Goal: Transaction & Acquisition: Purchase product/service

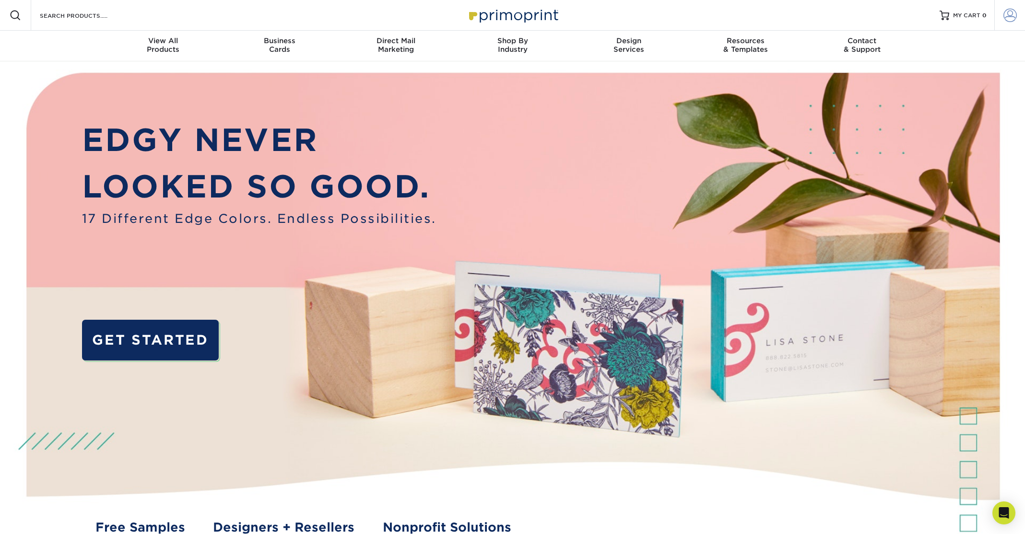
click at [1011, 12] on span at bounding box center [1009, 15] width 13 height 13
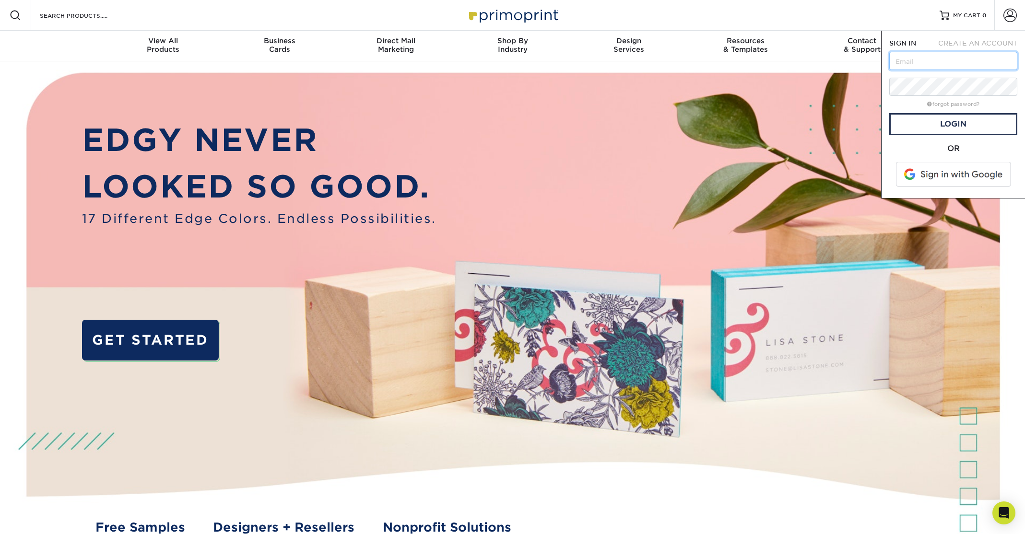
click at [906, 62] on input "text" at bounding box center [953, 61] width 128 height 18
type input "[EMAIL_ADDRESS][DOMAIN_NAME]"
click at [944, 104] on link "forgot password?" at bounding box center [953, 104] width 52 height 6
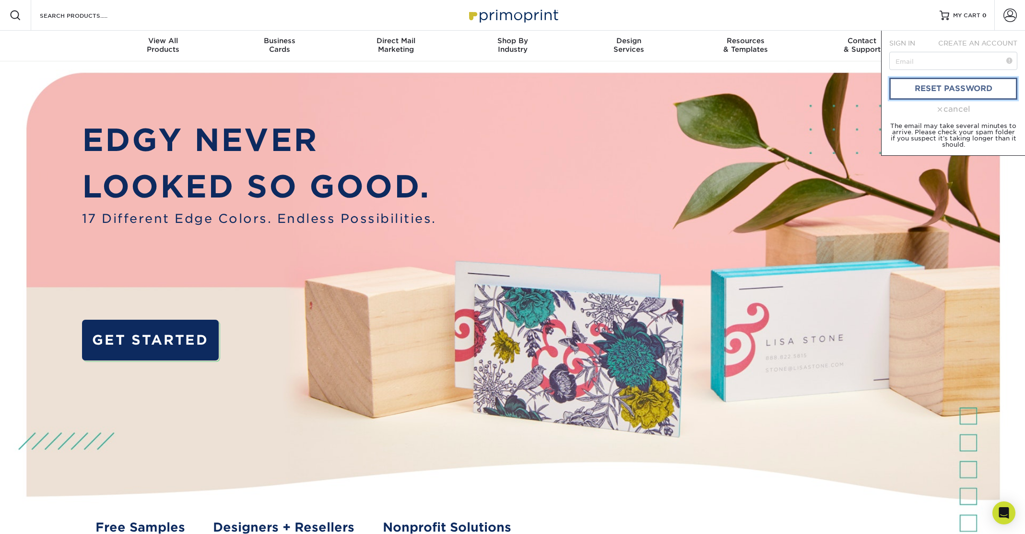
click at [948, 91] on link "reset password" at bounding box center [953, 89] width 128 height 22
click at [926, 85] on link "reset password" at bounding box center [953, 89] width 128 height 22
click at [904, 62] on input "text" at bounding box center [953, 61] width 128 height 18
click at [953, 91] on link "reset password" at bounding box center [953, 89] width 128 height 22
click at [936, 109] on span at bounding box center [939, 109] width 7 height 7
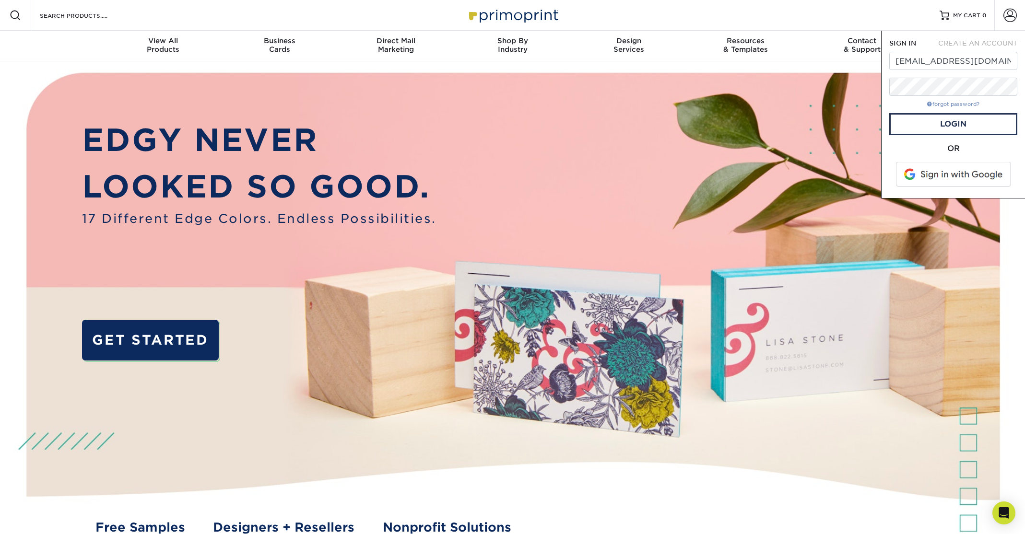
click at [929, 103] on span at bounding box center [929, 103] width 5 height 5
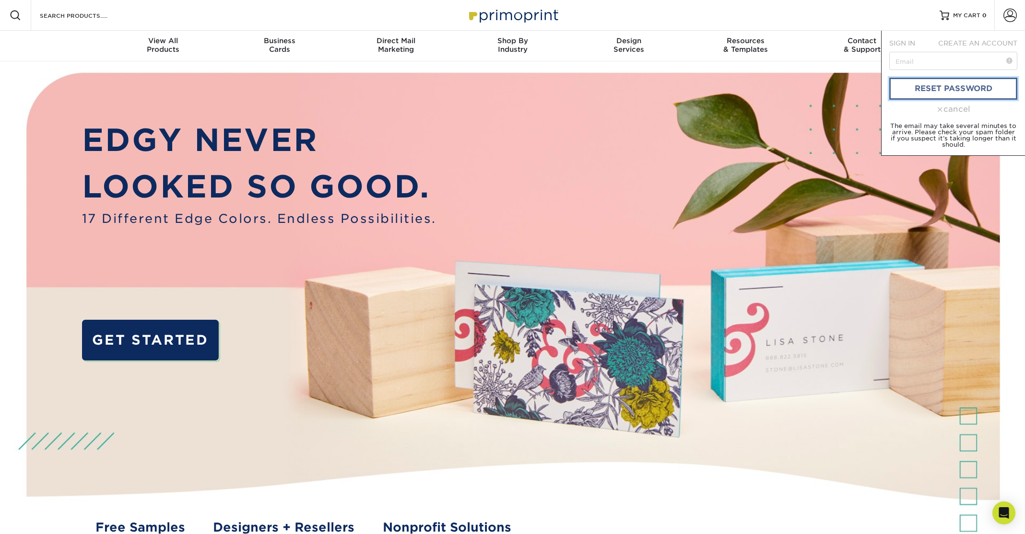
click at [932, 89] on link "reset password" at bounding box center [953, 89] width 128 height 22
click at [931, 87] on link "reset password" at bounding box center [953, 89] width 128 height 22
click at [954, 132] on small "The email may take several minutes to arrive. Please check your spam folder if …" at bounding box center [953, 135] width 126 height 26
click at [954, 85] on link "reset password" at bounding box center [953, 89] width 128 height 22
click at [561, 68] on img at bounding box center [512, 314] width 1015 height 507
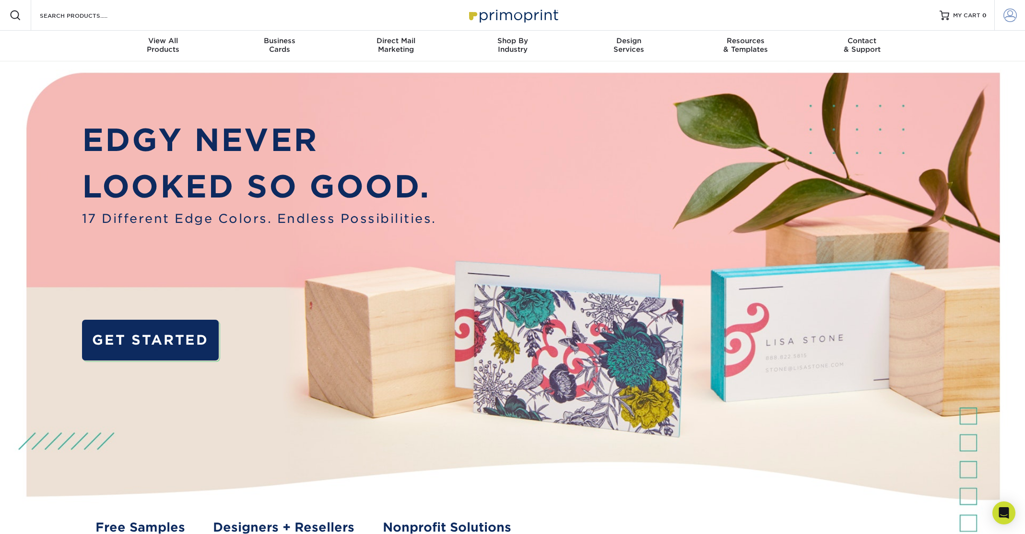
click at [1009, 14] on span at bounding box center [1009, 15] width 13 height 13
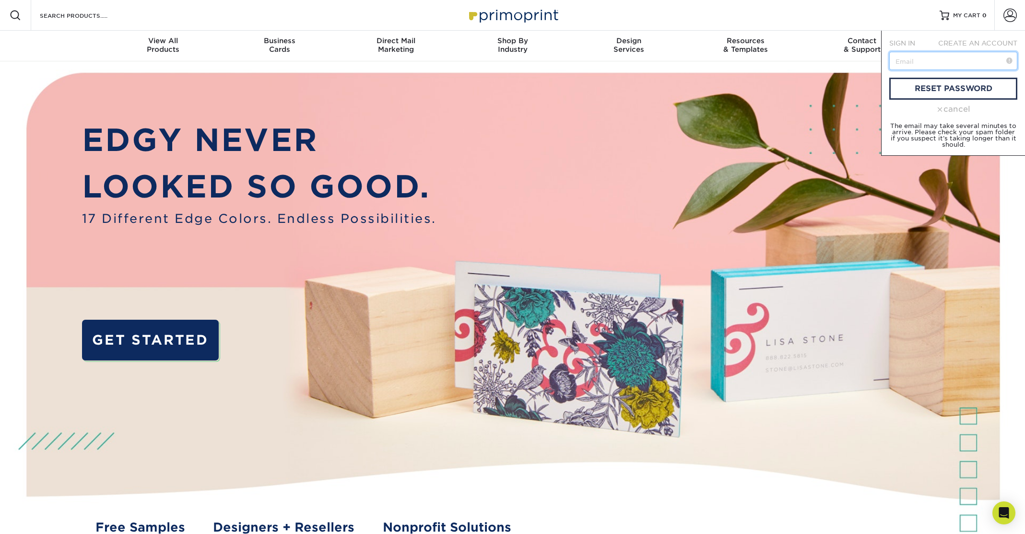
click at [922, 65] on input "text" at bounding box center [953, 61] width 128 height 18
click at [917, 63] on input "text" at bounding box center [953, 61] width 128 height 18
click at [938, 108] on span at bounding box center [939, 109] width 7 height 7
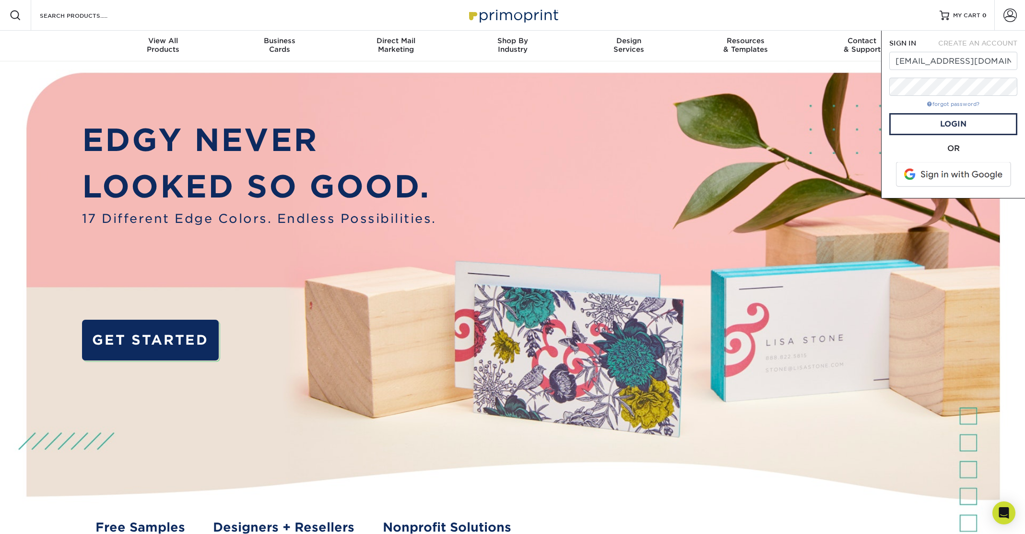
click at [928, 102] on span at bounding box center [929, 103] width 5 height 5
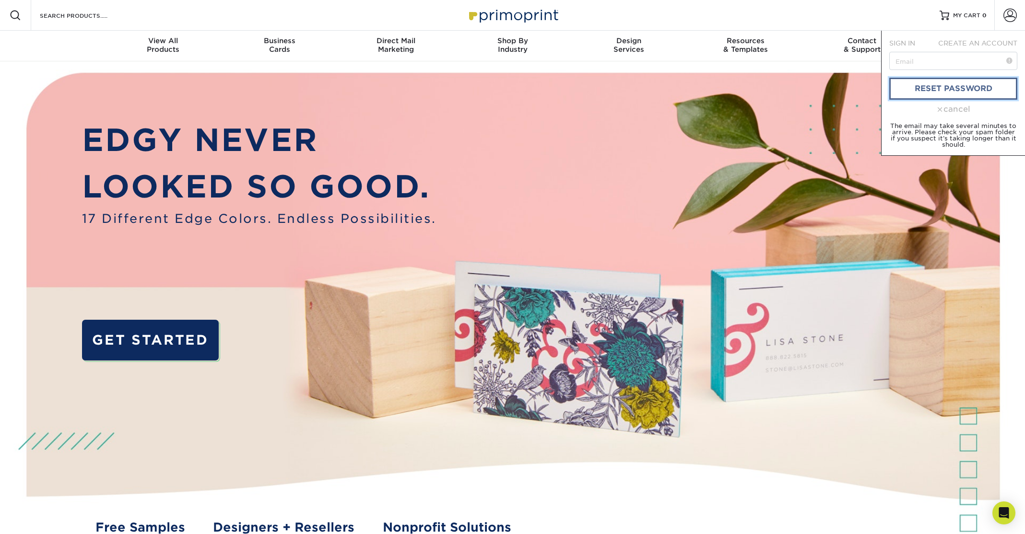
click at [930, 93] on link "reset password" at bounding box center [953, 89] width 128 height 22
click at [946, 87] on link "reset password" at bounding box center [953, 89] width 128 height 22
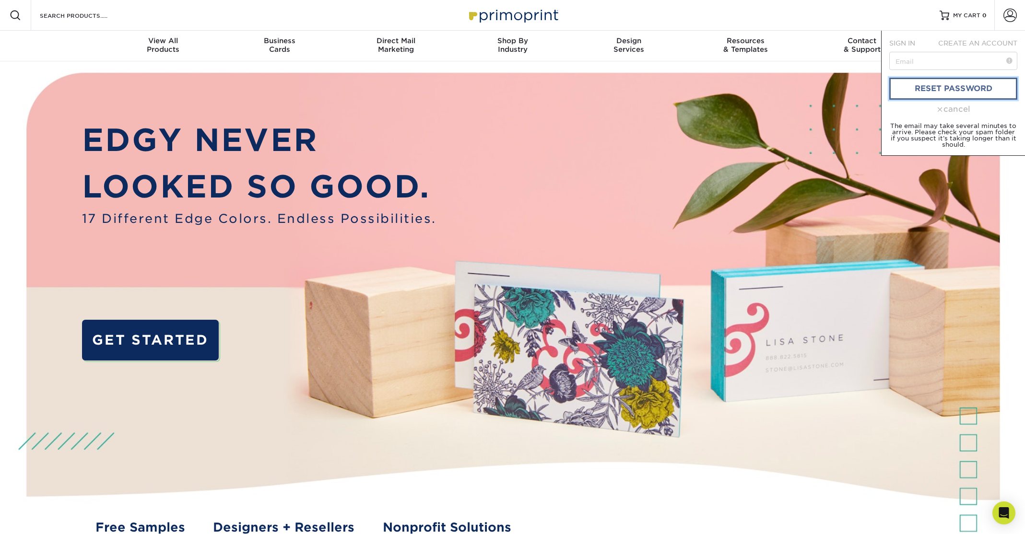
click at [946, 87] on link "reset password" at bounding box center [953, 89] width 128 height 22
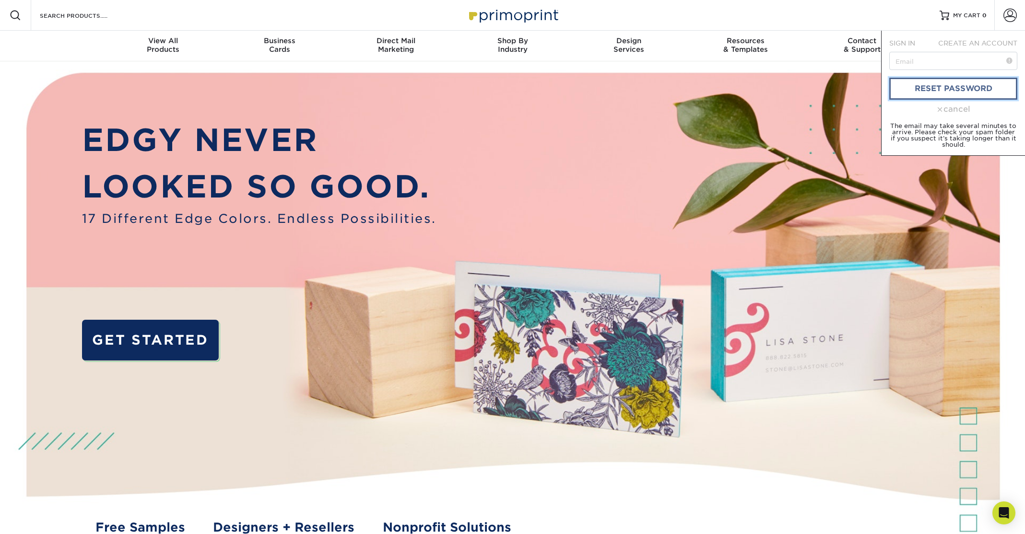
click at [946, 87] on link "reset password" at bounding box center [953, 89] width 128 height 22
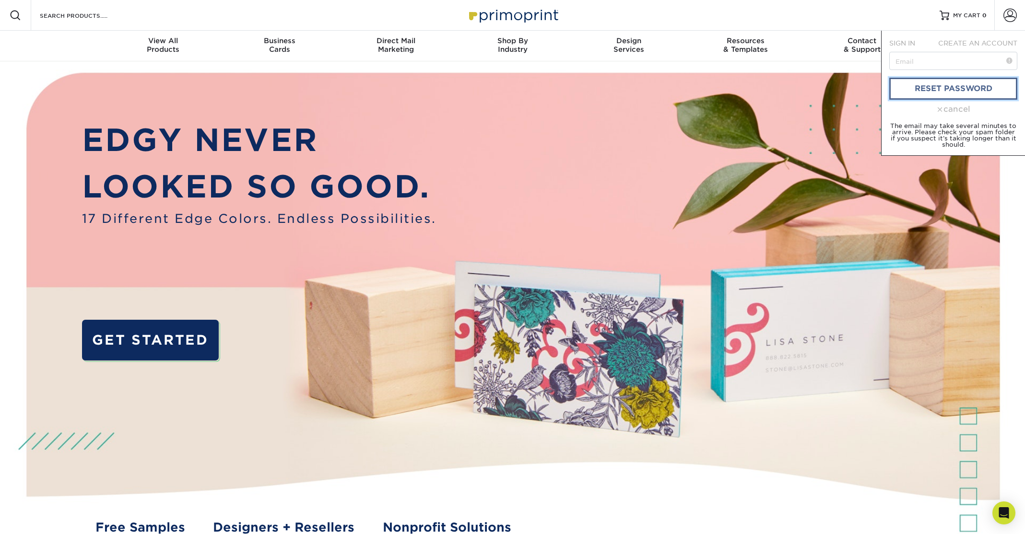
click at [946, 87] on link "reset password" at bounding box center [953, 89] width 128 height 22
click at [913, 62] on input "text" at bounding box center [953, 61] width 128 height 18
type input "[EMAIL_ADDRESS][DOMAIN_NAME]"
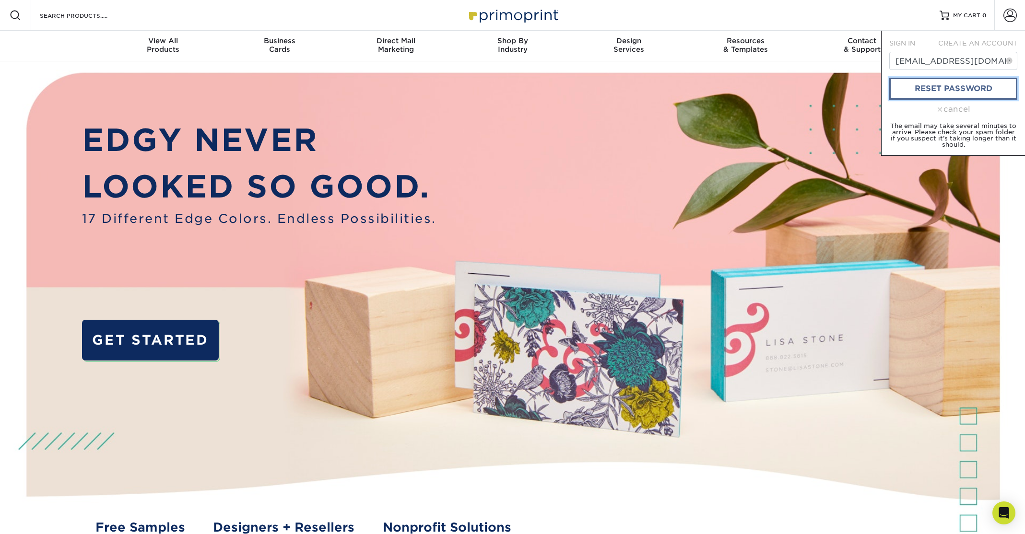
click at [938, 88] on link "reset password" at bounding box center [953, 89] width 128 height 22
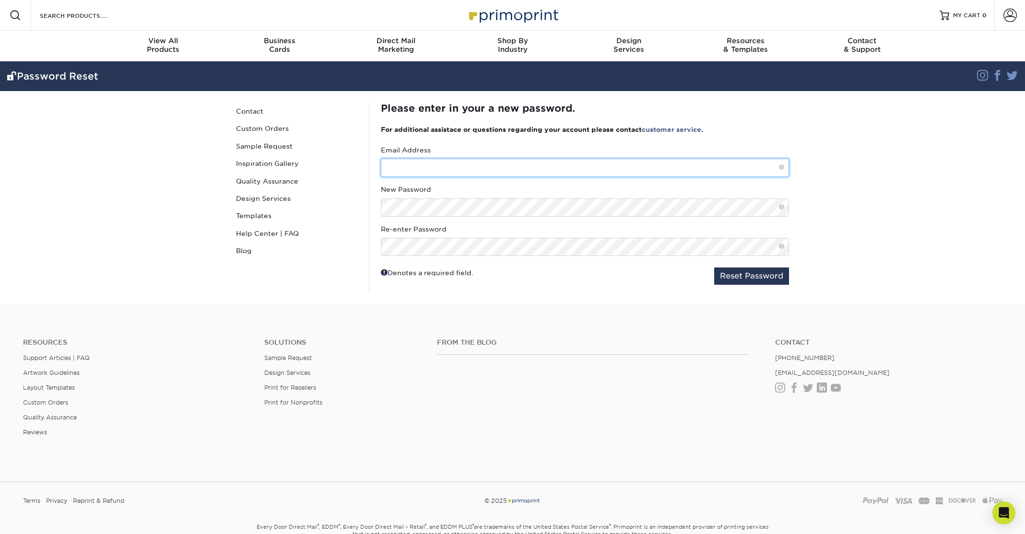
click at [395, 173] on input "text" at bounding box center [585, 168] width 408 height 18
type input "davidr@powerstationevents.com"
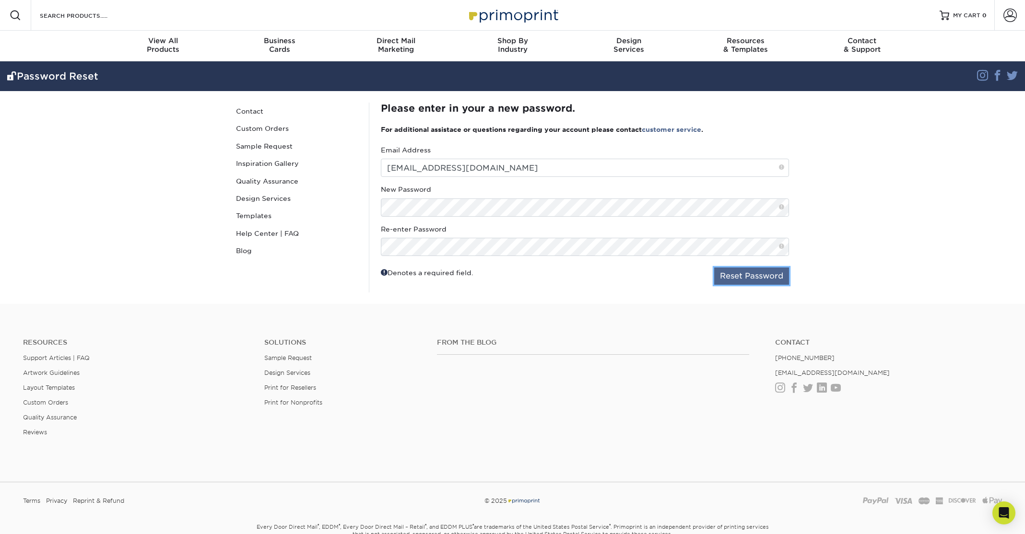
click at [736, 278] on button "Reset Password" at bounding box center [751, 276] width 75 height 17
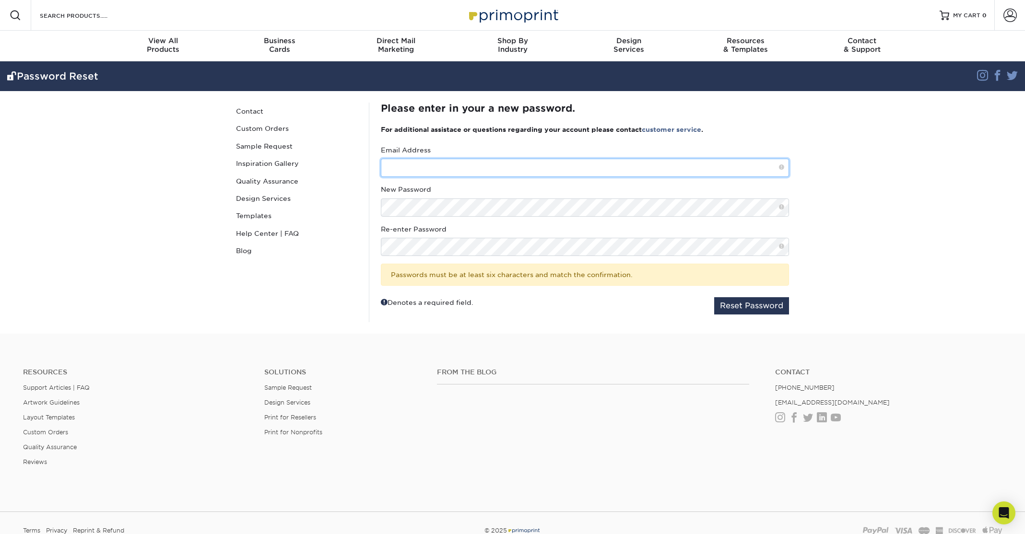
click at [399, 171] on input "text" at bounding box center [585, 168] width 408 height 18
type input "[EMAIL_ADDRESS][DOMAIN_NAME]"
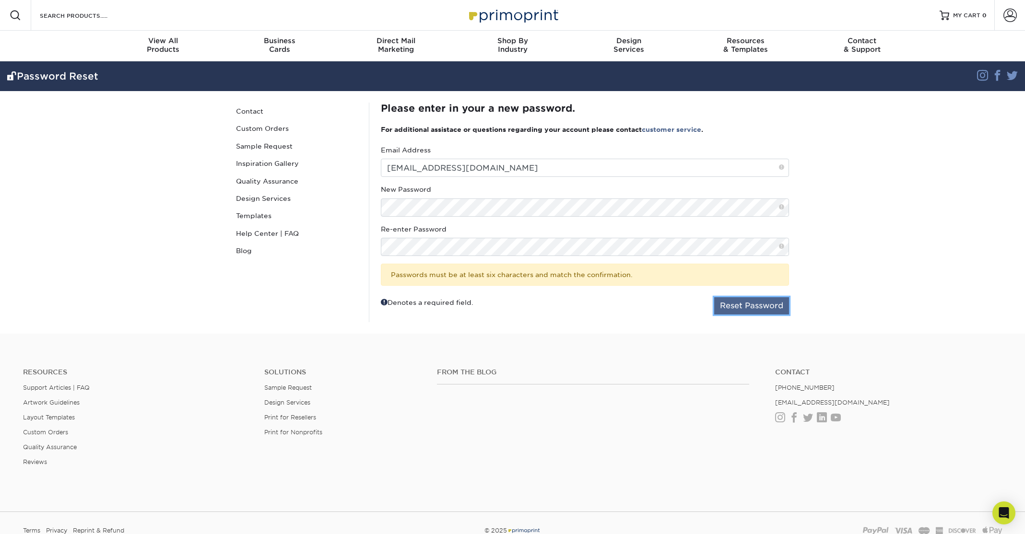
click at [751, 305] on button "Reset Password" at bounding box center [751, 305] width 75 height 17
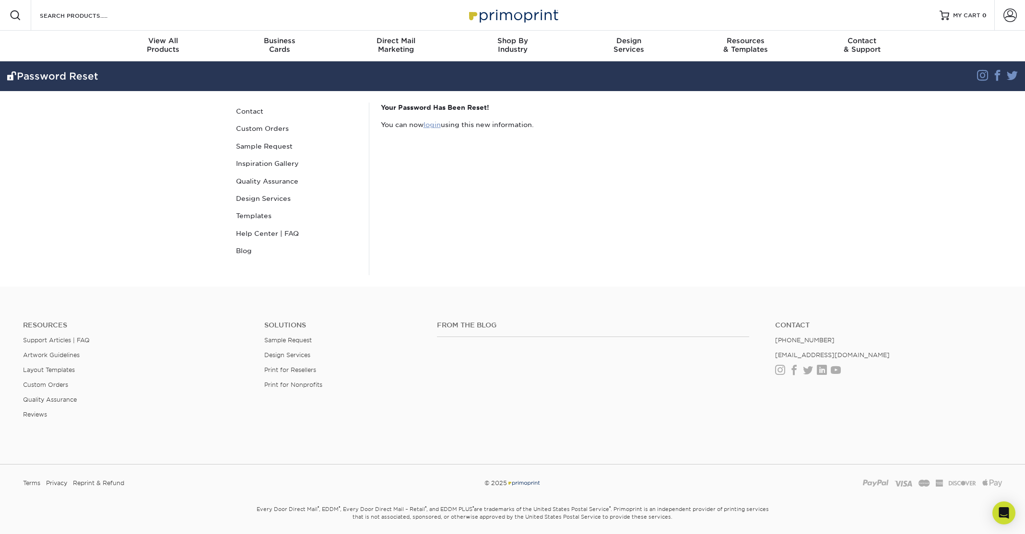
click at [437, 127] on link "login" at bounding box center [431, 125] width 17 height 8
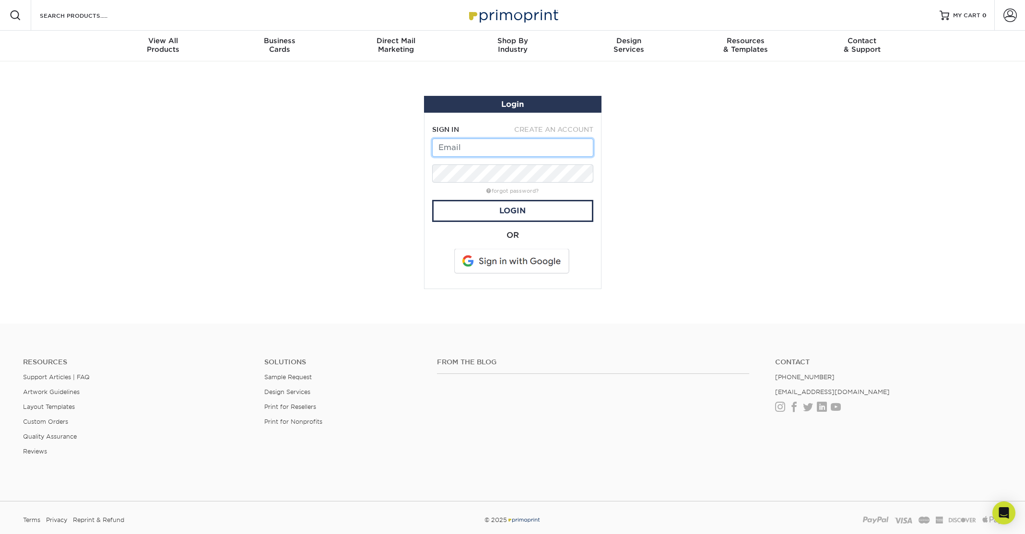
click at [469, 151] on input "text" at bounding box center [512, 148] width 161 height 18
type input "davidr@powerstationevents.com"
click at [500, 209] on link "Login" at bounding box center [512, 211] width 161 height 22
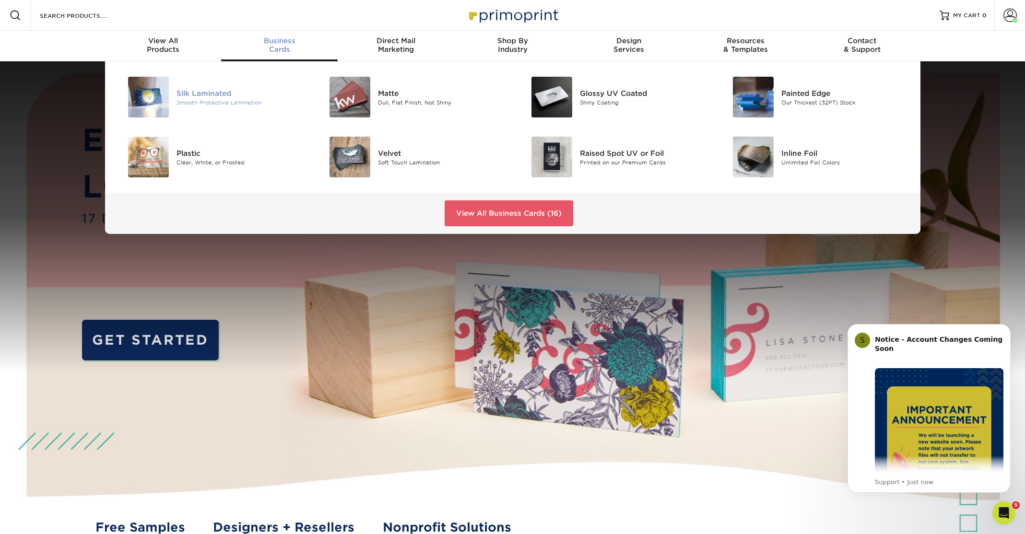
click at [224, 91] on div "Silk Laminated" at bounding box center [239, 93] width 127 height 11
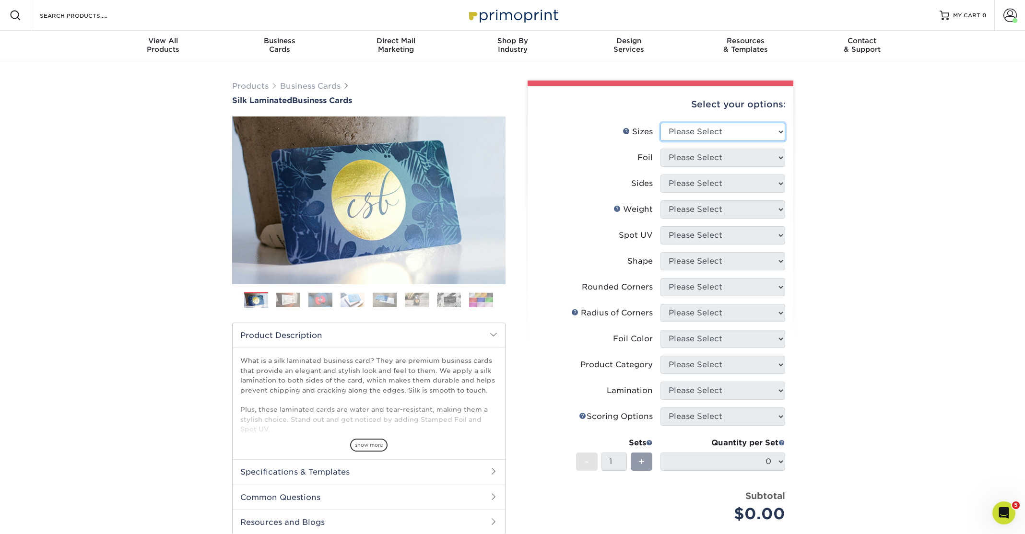
click at [779, 129] on select "Please Select 1.5" x 3.5" - Mini 1.75" x 3.5" - Mini 2" x 2" - Square 2" x 3" -…" at bounding box center [722, 132] width 125 height 18
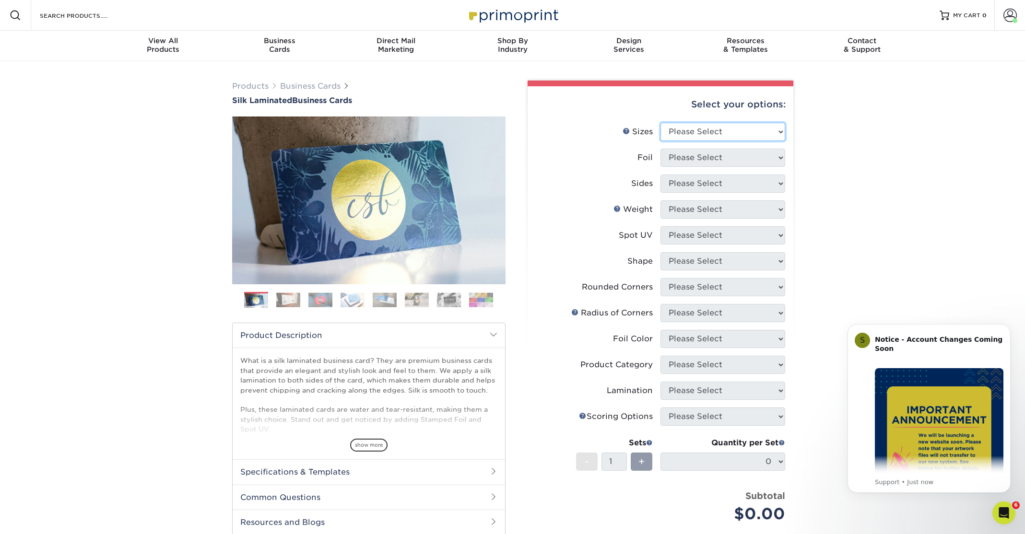
select select "2.00x3.50"
click at [660, 123] on select "Please Select 1.5" x 3.5" - Mini 1.75" x 3.5" - Mini 2" x 2" - Square 2" x 3" -…" at bounding box center [722, 132] width 125 height 18
click at [780, 157] on select "Please Select Yes No" at bounding box center [722, 158] width 125 height 18
select select "0"
click at [660, 149] on select "Please Select Yes No" at bounding box center [722, 158] width 125 height 18
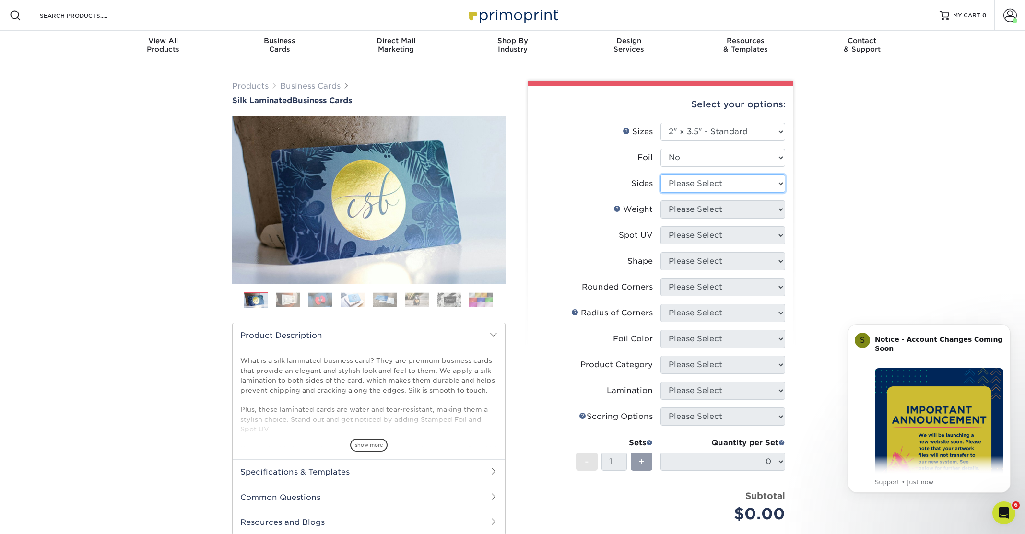
click at [778, 184] on select "Please Select Print Both Sides Print Front Only" at bounding box center [722, 184] width 125 height 18
select select "13abbda7-1d64-4f25-8bb2-c179b224825d"
click at [660, 175] on select "Please Select Print Both Sides Print Front Only" at bounding box center [722, 184] width 125 height 18
click at [778, 210] on select "Please Select 16PT" at bounding box center [722, 209] width 125 height 18
select select "16PT"
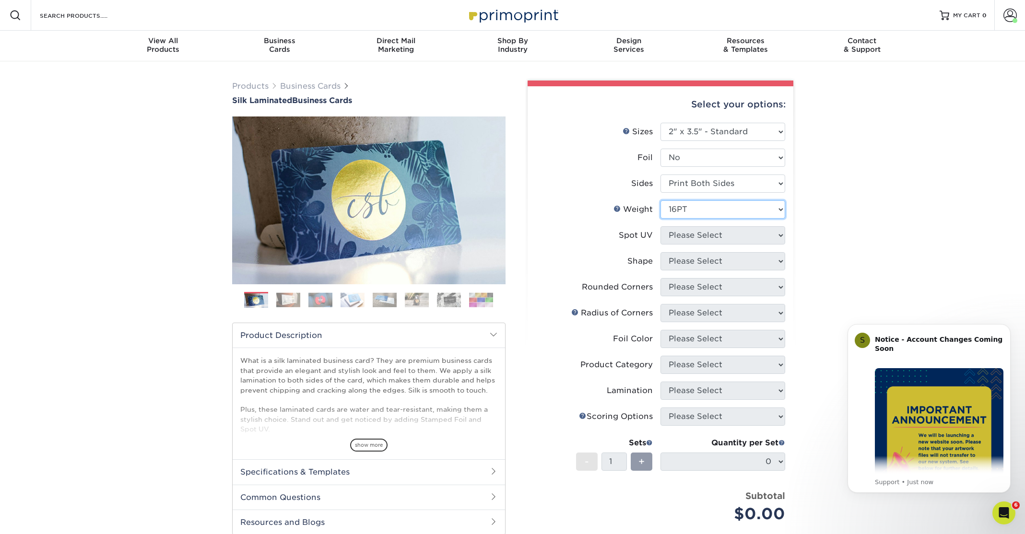
click at [660, 200] on select "Please Select 16PT" at bounding box center [722, 209] width 125 height 18
click at [779, 234] on select "Please Select No Spot UV Front and Back (Both Sides) Front Only Back Only" at bounding box center [722, 235] width 125 height 18
select select "3"
click at [660, 226] on select "Please Select No Spot UV Front and Back (Both Sides) Front Only Back Only" at bounding box center [722, 235] width 125 height 18
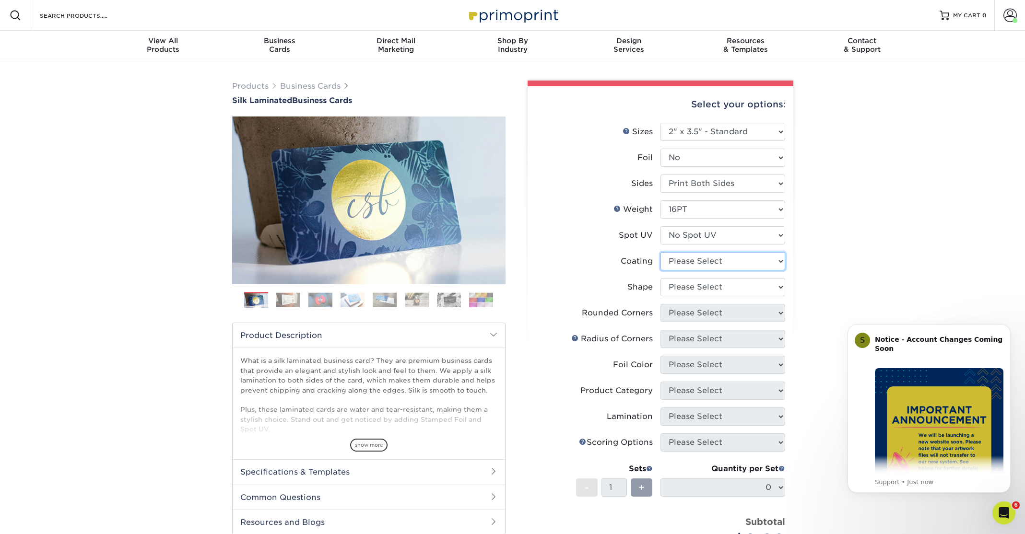
click at [780, 263] on select at bounding box center [722, 261] width 125 height 18
click at [660, 252] on select at bounding box center [722, 261] width 125 height 18
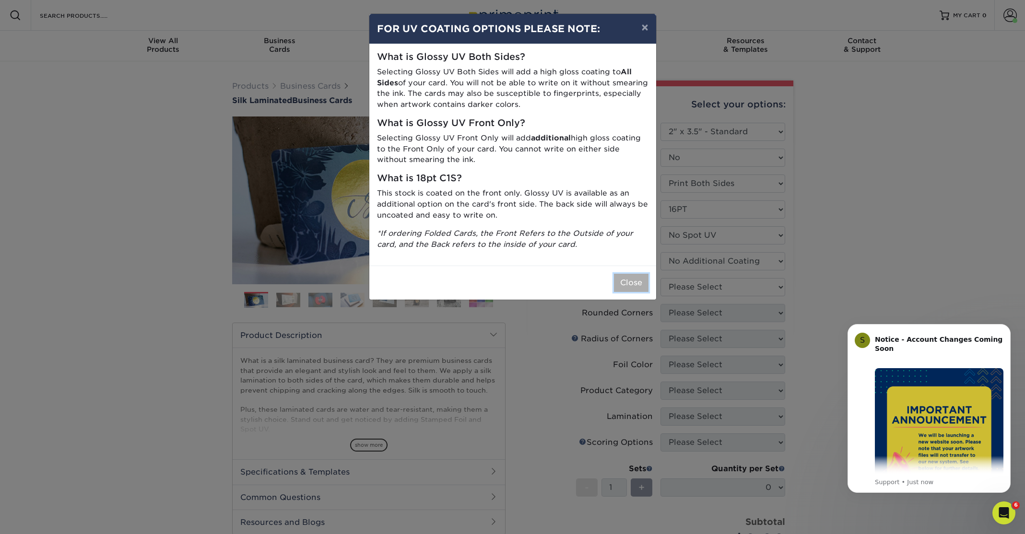
drag, startPoint x: 619, startPoint y: 283, endPoint x: 772, endPoint y: 278, distance: 153.5
click at [620, 283] on button "Close" at bounding box center [631, 283] width 35 height 18
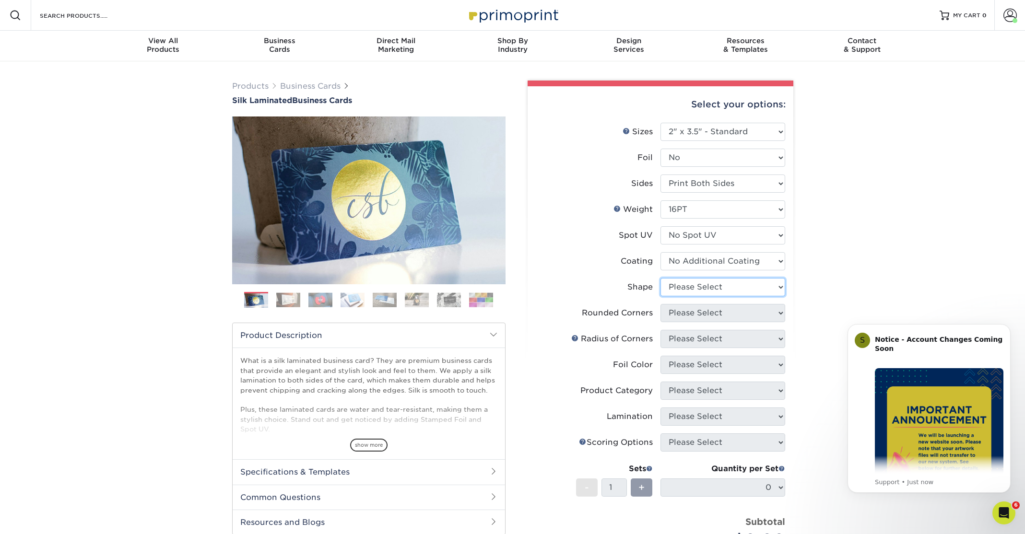
click at [779, 287] on select "Please Select Standard Oval" at bounding box center [722, 287] width 125 height 18
click at [779, 259] on select at bounding box center [722, 261] width 125 height 18
click at [660, 252] on select at bounding box center [722, 261] width 125 height 18
click at [783, 260] on select at bounding box center [722, 261] width 125 height 18
select select "3e7618de-abca-4bda-9f97-8b9129e913d8"
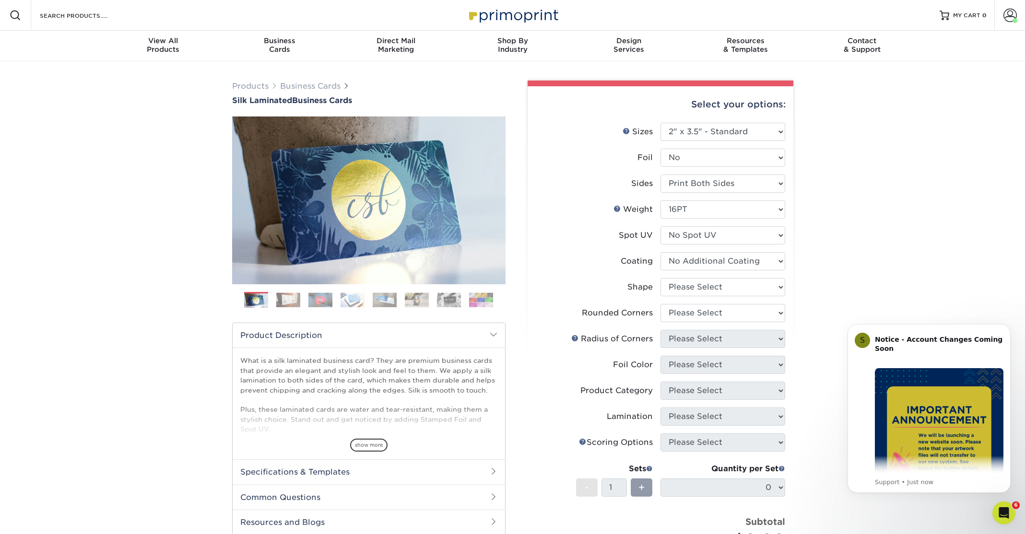
click at [660, 252] on select at bounding box center [722, 261] width 125 height 18
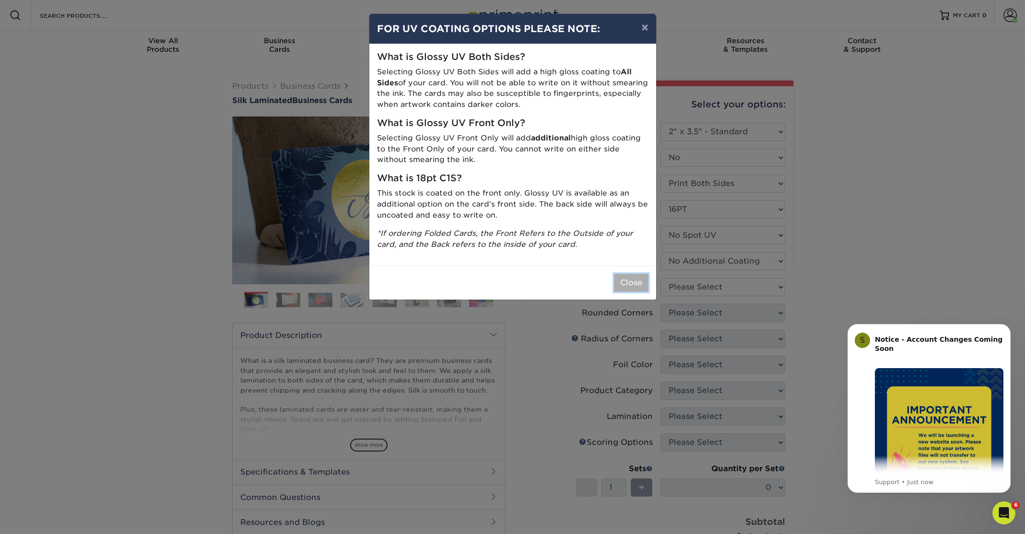
click at [629, 283] on button "Close" at bounding box center [631, 283] width 35 height 18
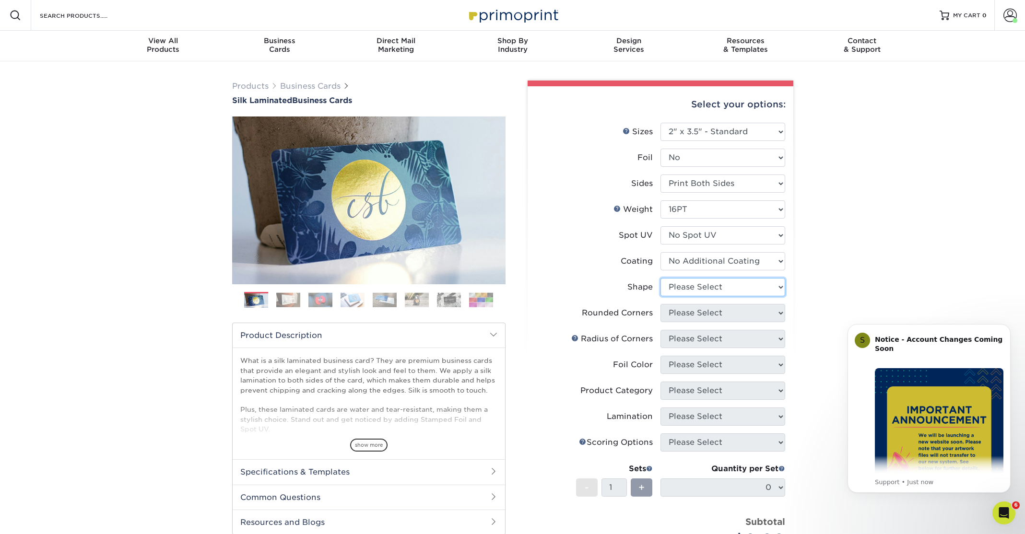
click at [774, 287] on select "Please Select Standard Oval" at bounding box center [722, 287] width 125 height 18
select select "standard"
click at [660, 278] on select "Please Select Standard Oval" at bounding box center [722, 287] width 125 height 18
click at [780, 313] on select "Please Select Yes - Round 2 Corners Yes - Round 4 Corners No" at bounding box center [722, 313] width 125 height 18
select select "0"
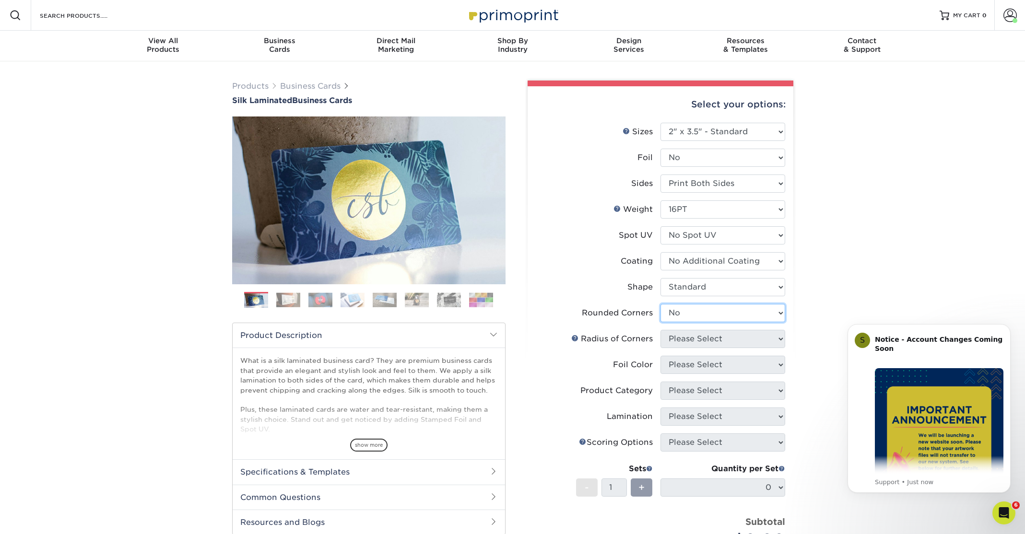
click at [660, 304] on select "Please Select Yes - Round 2 Corners Yes - Round 4 Corners No" at bounding box center [722, 313] width 125 height 18
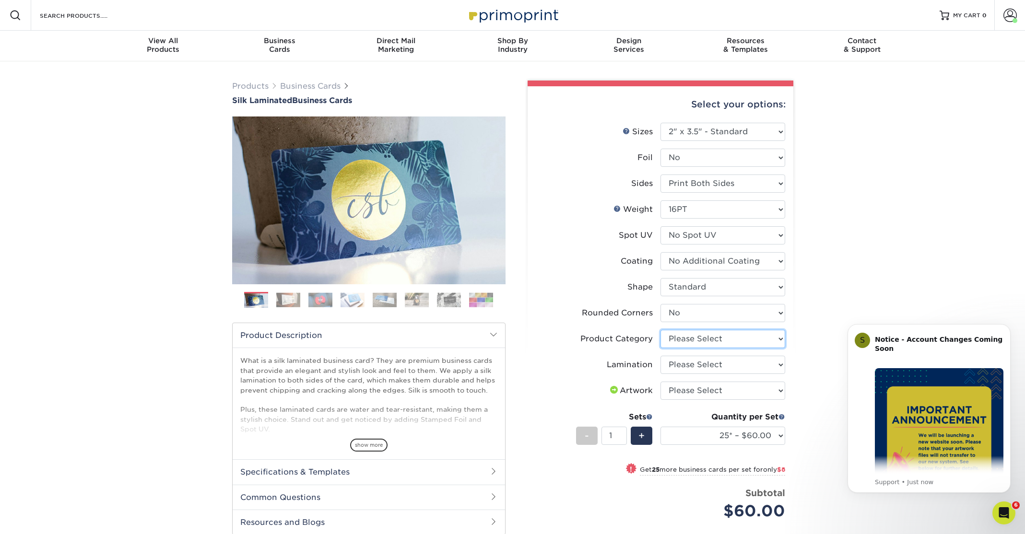
click at [778, 339] on select "Please Select Business Cards" at bounding box center [722, 339] width 125 height 18
select select "3b5148f1-0588-4f88-a218-97bcfdce65c1"
click at [660, 330] on select "Please Select Business Cards" at bounding box center [722, 339] width 125 height 18
click at [779, 364] on select "Please Select Silk" at bounding box center [722, 365] width 125 height 18
select select "ccacb42f-45f7-42d3-bbd3-7c8421cf37f0"
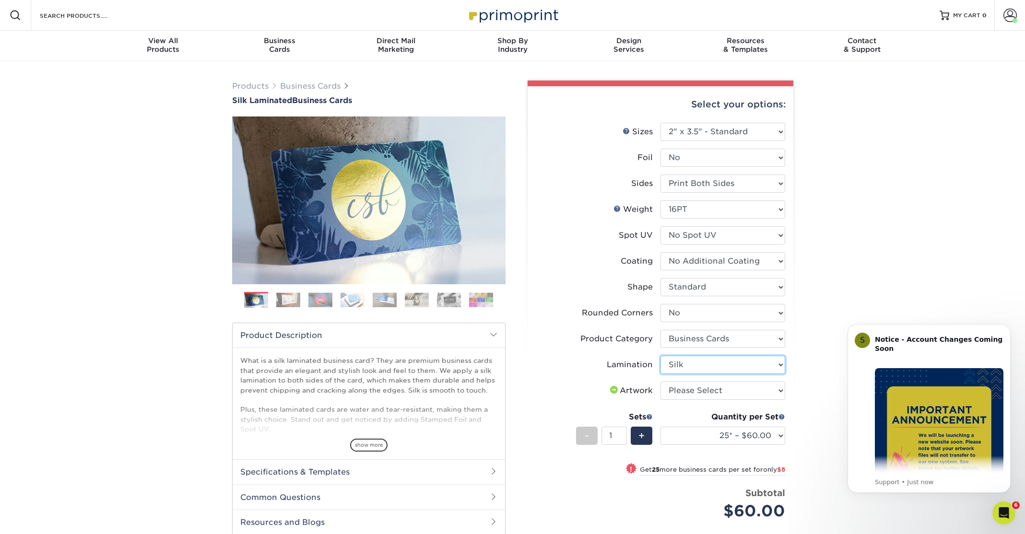
click at [660, 356] on select "Please Select Silk" at bounding box center [722, 365] width 125 height 18
click at [780, 390] on select "Please Select I will upload files I need a design - $100" at bounding box center [722, 391] width 125 height 18
select select "upload"
click at [660, 382] on select "Please Select I will upload files I need a design - $100" at bounding box center [722, 391] width 125 height 18
click at [780, 434] on select "25* – $60.00 50* – $68.00 75* – $76.00 100* – $84.00 250* – $92.00 500 – $96.00…" at bounding box center [722, 436] width 125 height 18
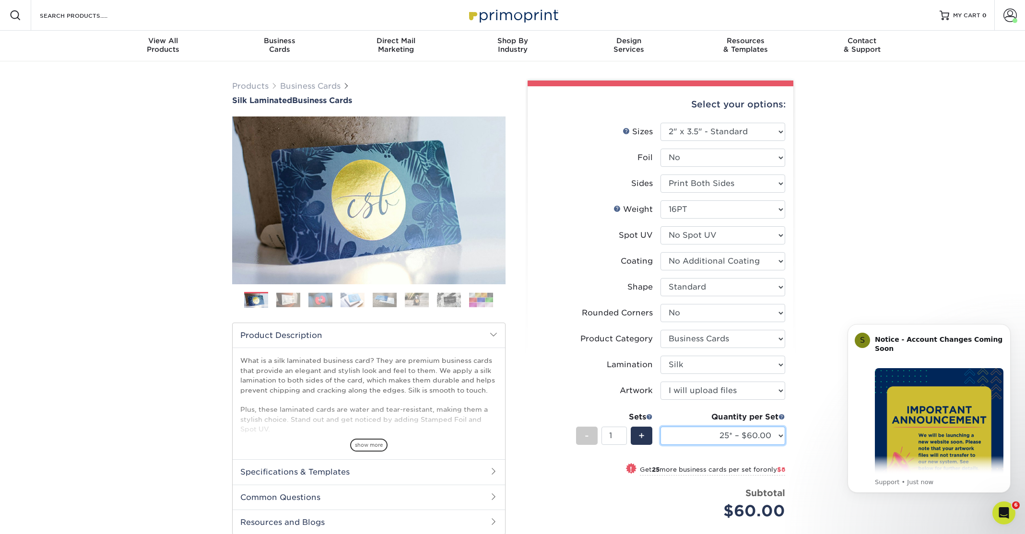
select select "250* – $92.00"
click at [660, 427] on select "25* – $60.00 50* – $68.00 75* – $76.00 100* – $84.00 250* – $92.00 500 – $96.00…" at bounding box center [722, 436] width 125 height 18
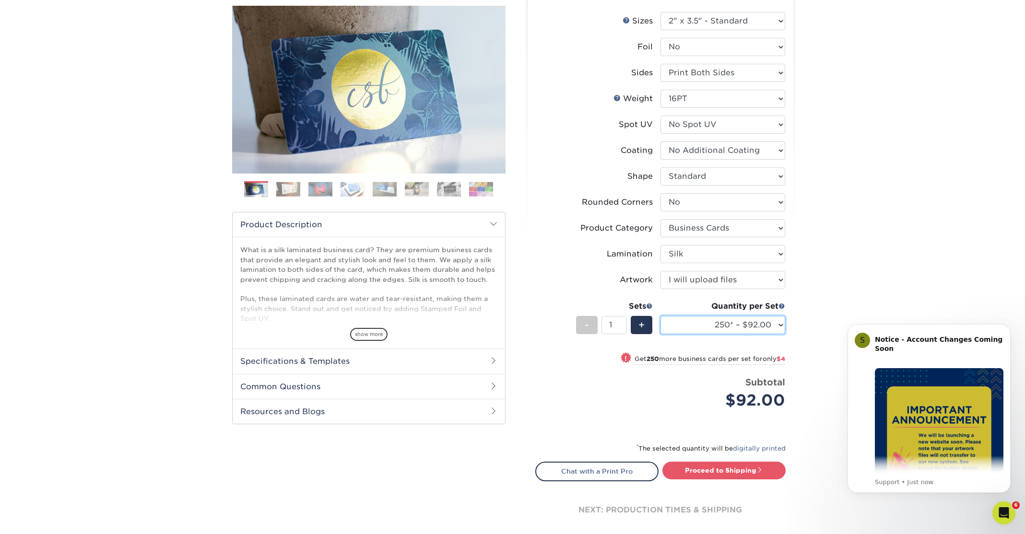
scroll to position [112, 0]
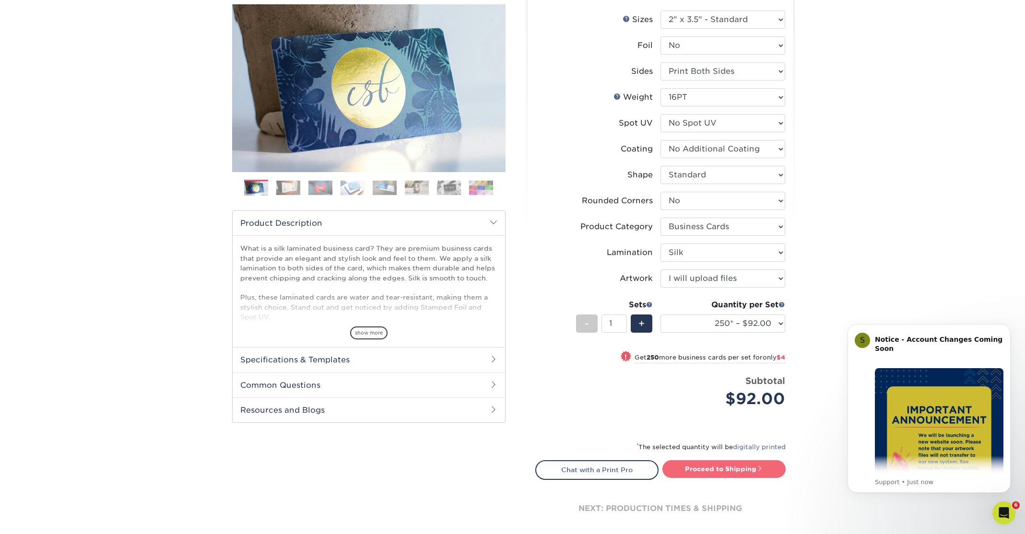
click at [728, 471] on link "Proceed to Shipping" at bounding box center [723, 468] width 123 height 17
type input "Set 1"
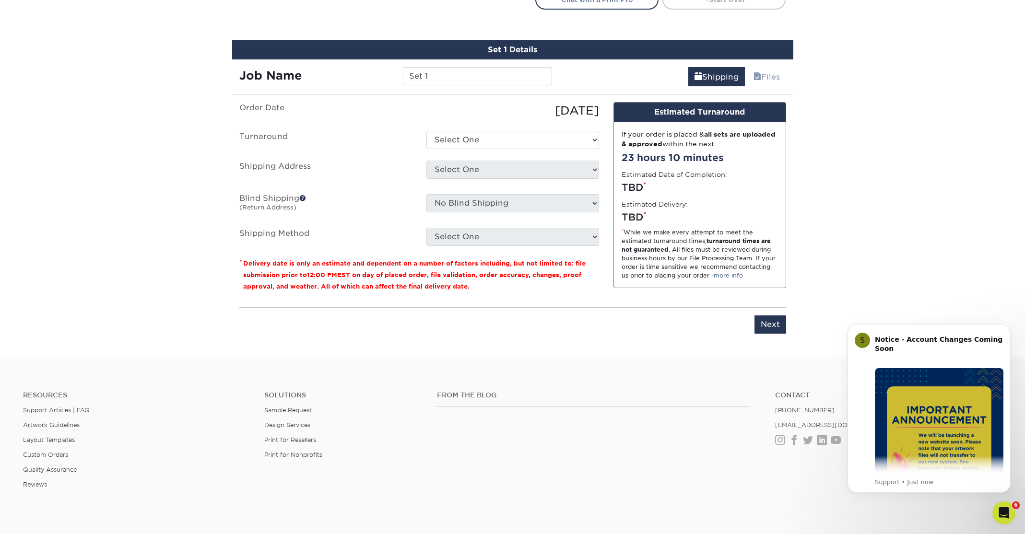
scroll to position [598, 0]
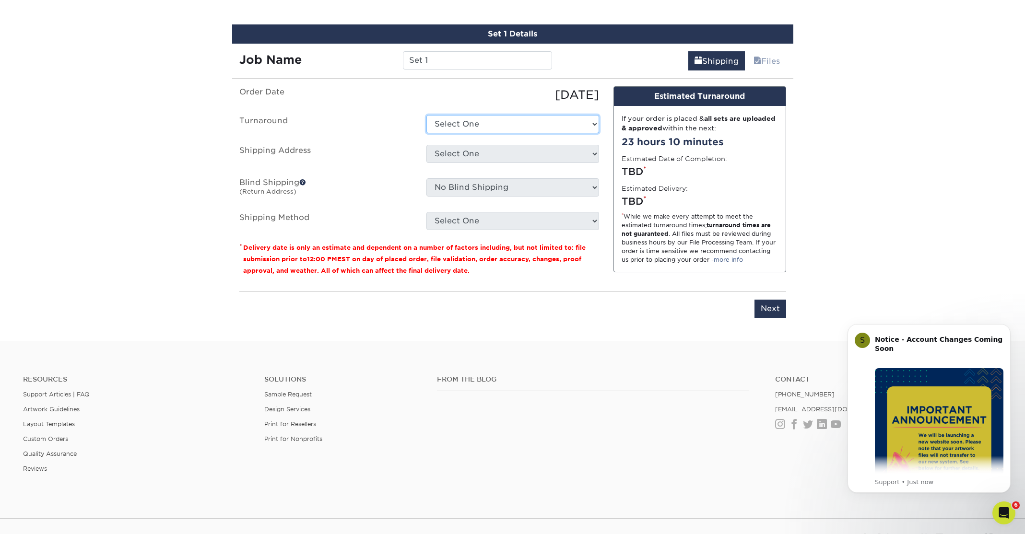
click at [591, 124] on select "Select One 2-4 Business Days 2 Day Next Business Day" at bounding box center [512, 124] width 173 height 18
select select "d1b63c63-e638-46b8-b171-df9c8cedce0d"
click at [426, 115] on select "Select One 2-4 Business Days 2 Day Next Business Day" at bounding box center [512, 124] width 173 height 18
click at [593, 153] on select "Select One Creative Department + Add New Address" at bounding box center [512, 154] width 173 height 18
select select "97093"
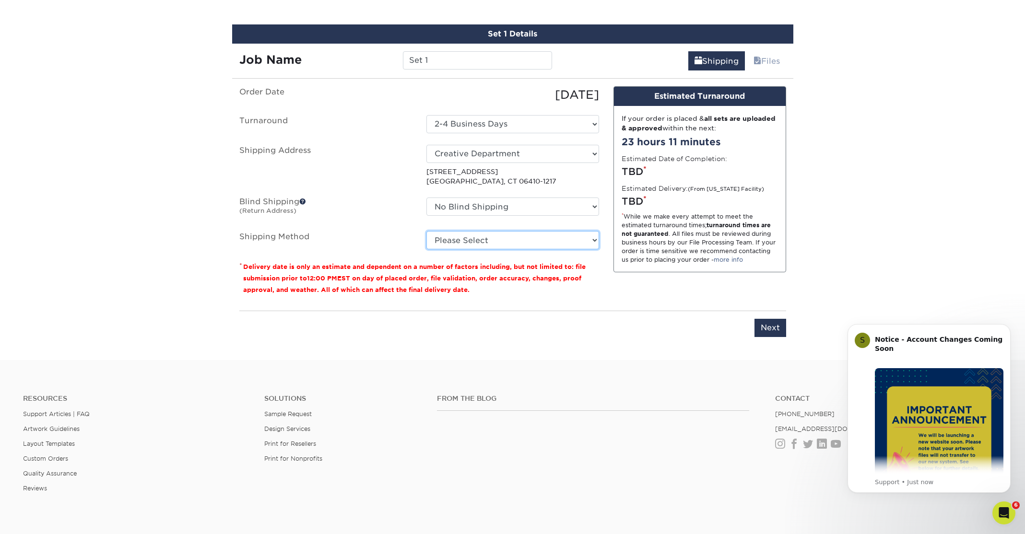
click at [593, 241] on select "Please Select Ground Shipping (+$7.84) 3 Day Shipping Service (+$16.76) 2 Day A…" at bounding box center [512, 240] width 173 height 18
select select "03"
click at [426, 231] on select "Please Select Ground Shipping (+$7.84) 3 Day Shipping Service (+$16.76) 2 Day A…" at bounding box center [512, 240] width 173 height 18
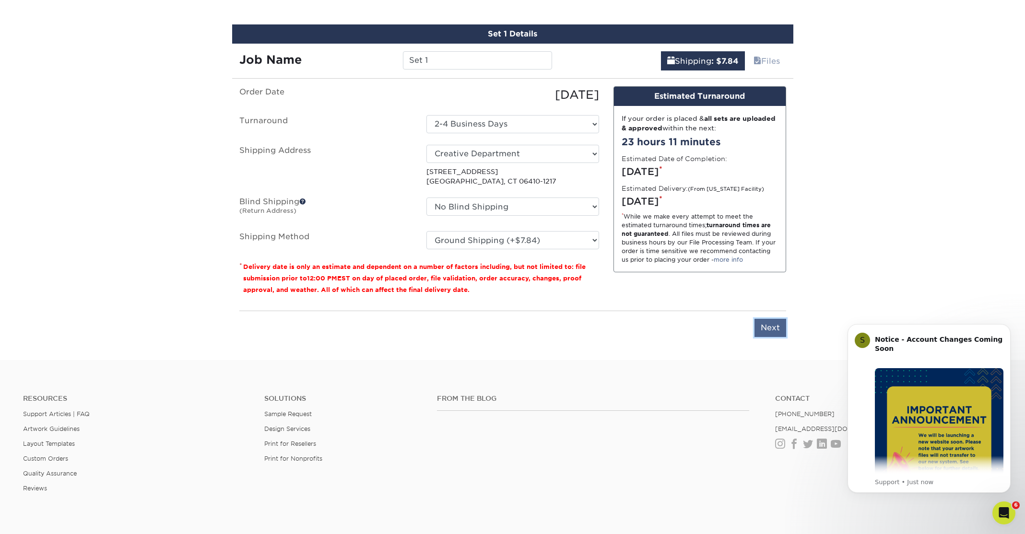
click at [772, 333] on input "Next" at bounding box center [770, 328] width 32 height 18
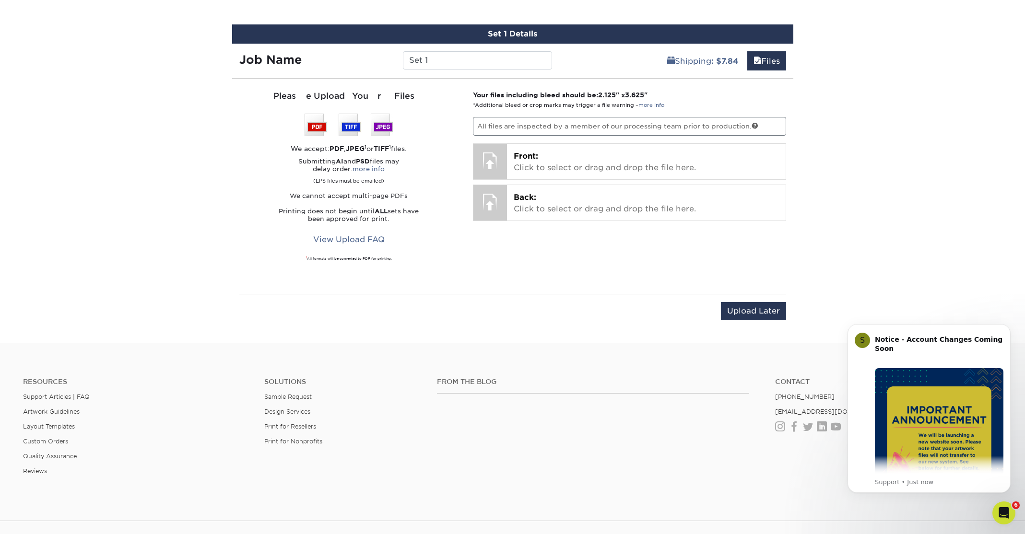
scroll to position [598, 0]
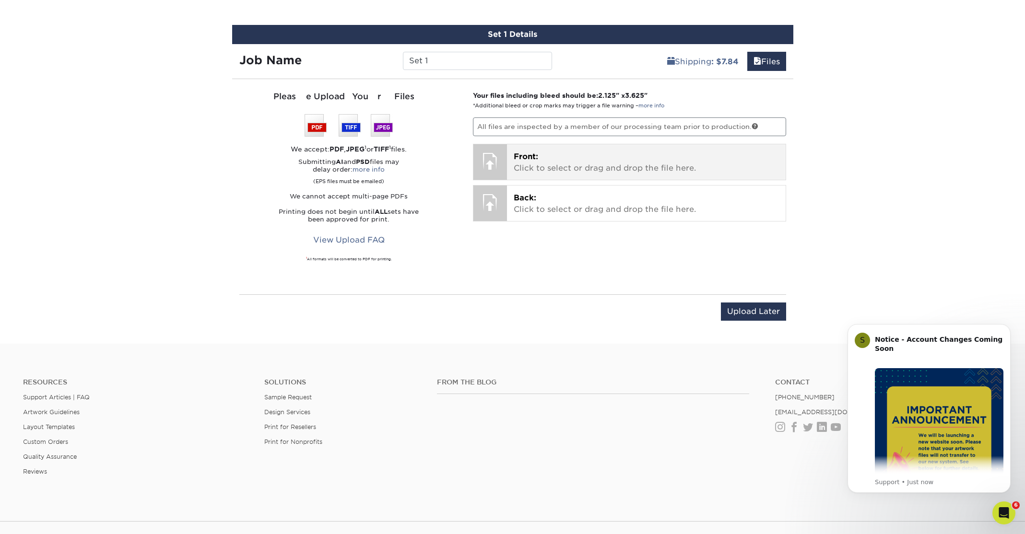
click at [620, 166] on p "Front: Click to select or drag and drop the file here." at bounding box center [646, 162] width 265 height 23
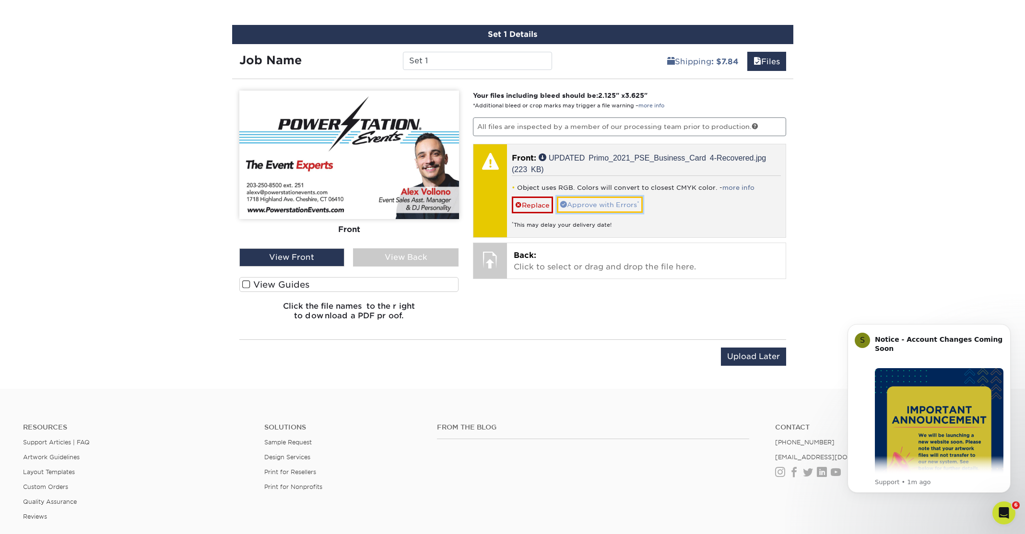
click at [604, 201] on link "Approve with Errors *" at bounding box center [600, 205] width 86 height 16
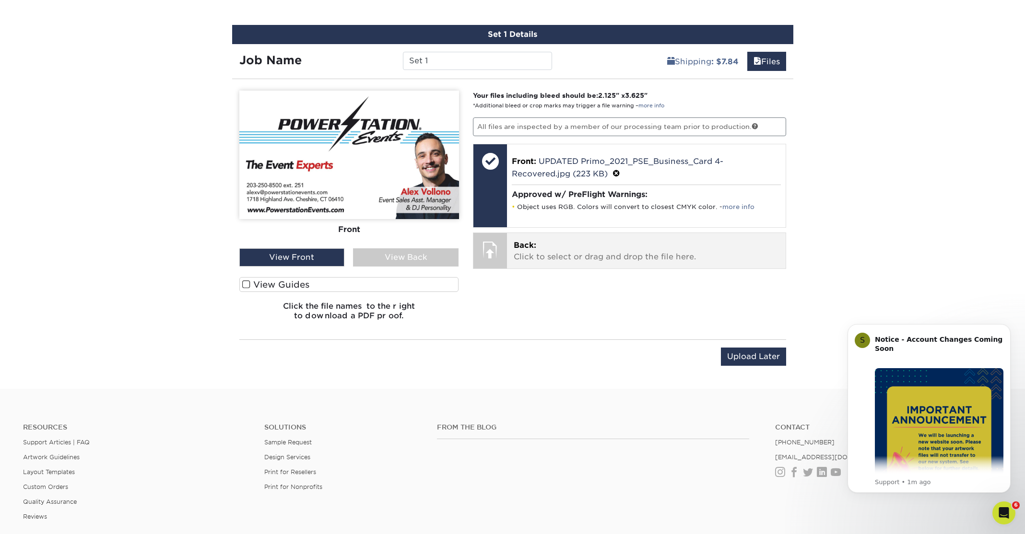
click at [556, 250] on p "Back: Click to select or drag and drop the file here." at bounding box center [646, 251] width 265 height 23
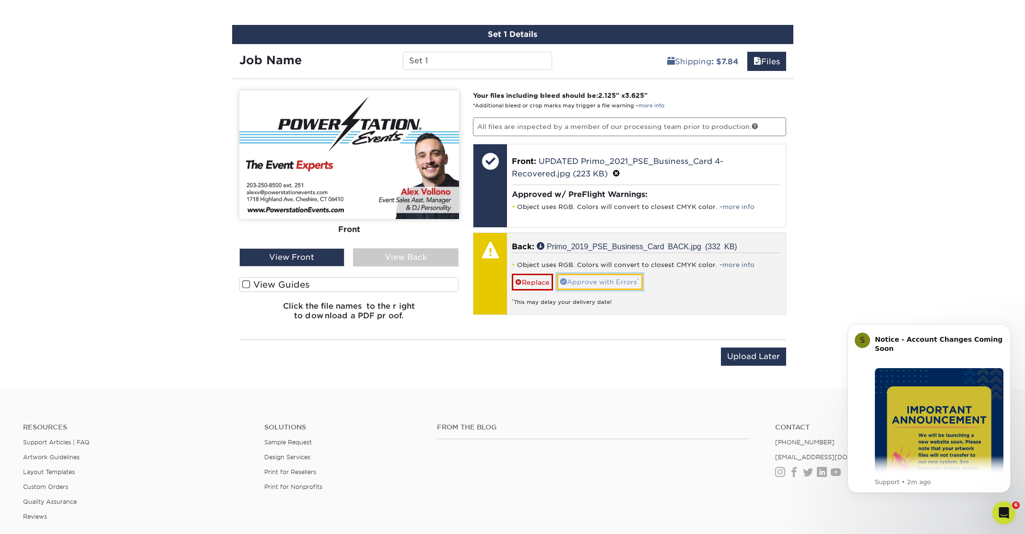
click at [605, 278] on link "Approve with Errors *" at bounding box center [600, 282] width 86 height 16
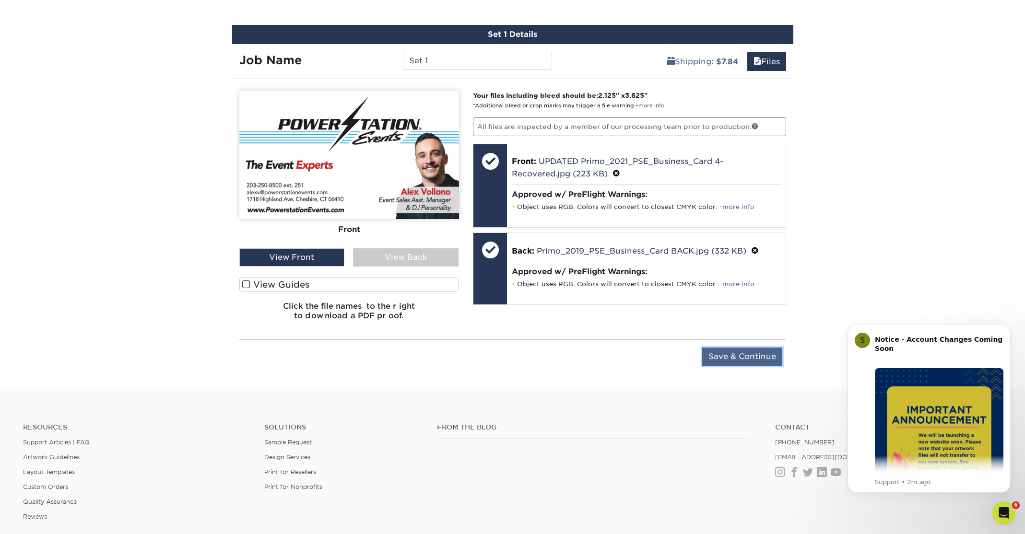
click at [746, 356] on input "Save & Continue" at bounding box center [742, 357] width 80 height 18
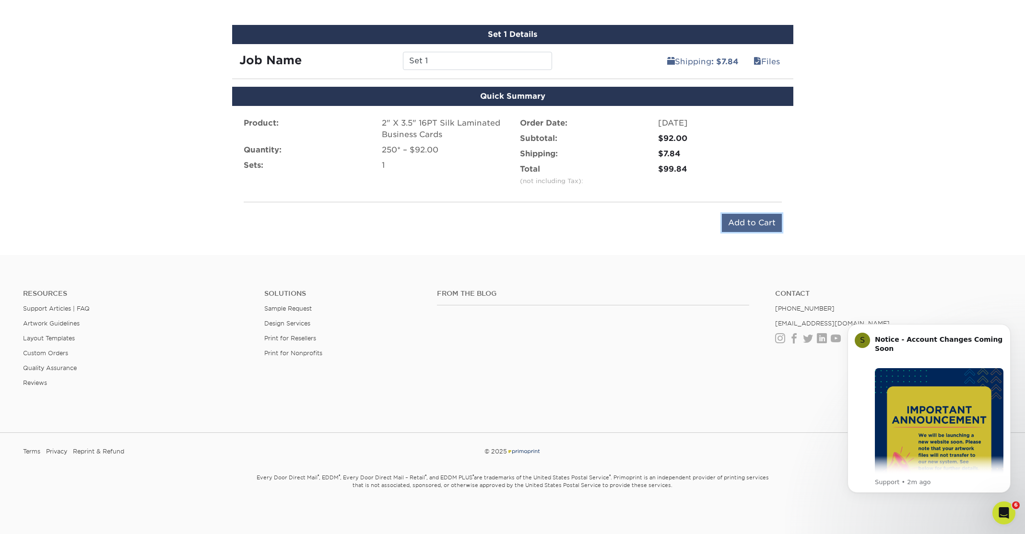
click at [762, 220] on input "Add to Cart" at bounding box center [752, 223] width 60 height 18
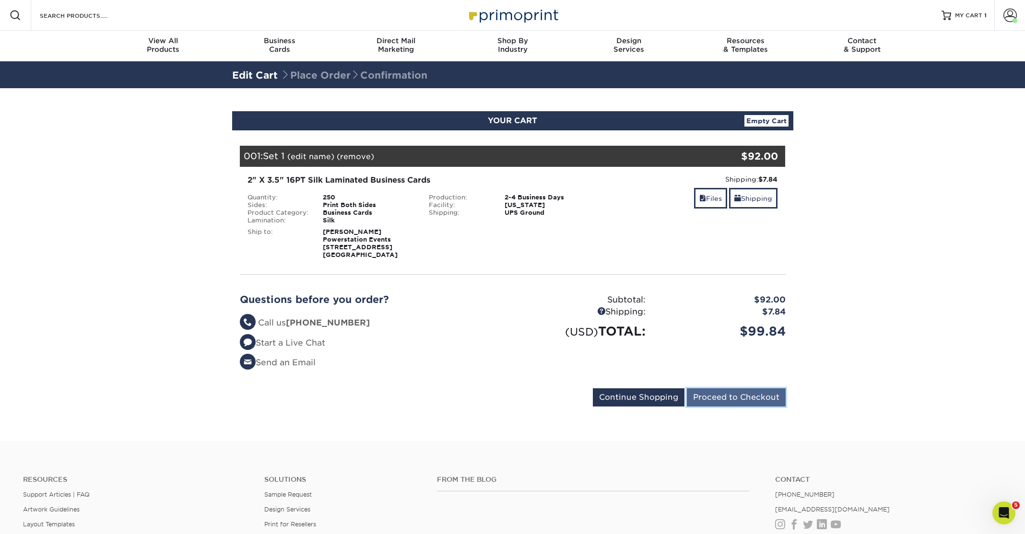
click at [752, 398] on input "Proceed to Checkout" at bounding box center [736, 397] width 99 height 18
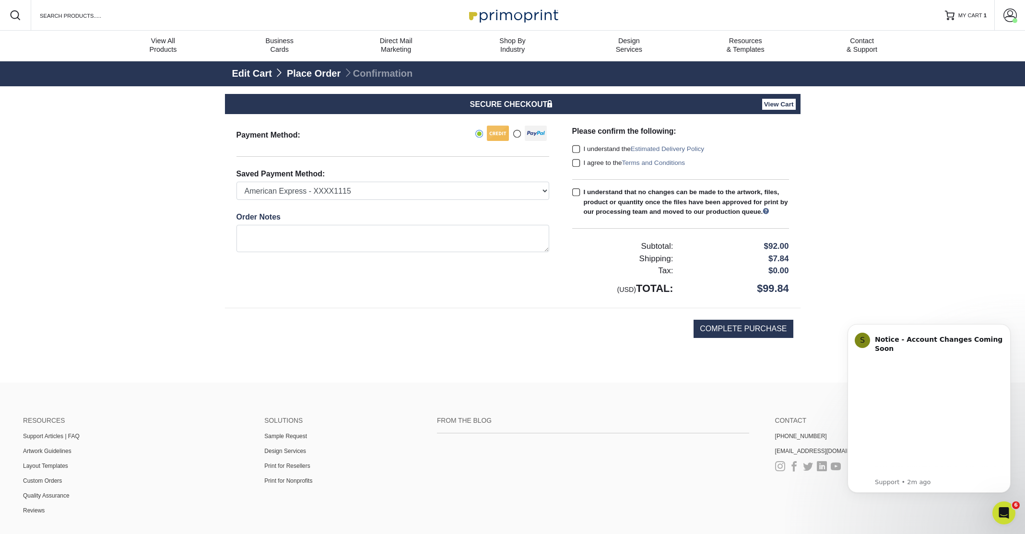
click at [575, 149] on span at bounding box center [576, 149] width 8 height 9
click at [0, 0] on input "I understand the Estimated Delivery Policy" at bounding box center [0, 0] width 0 height 0
click at [576, 161] on span at bounding box center [576, 163] width 8 height 9
click at [0, 0] on input "I agree to the Terms and Conditions" at bounding box center [0, 0] width 0 height 0
drag, startPoint x: 575, startPoint y: 190, endPoint x: 674, endPoint y: 276, distance: 131.2
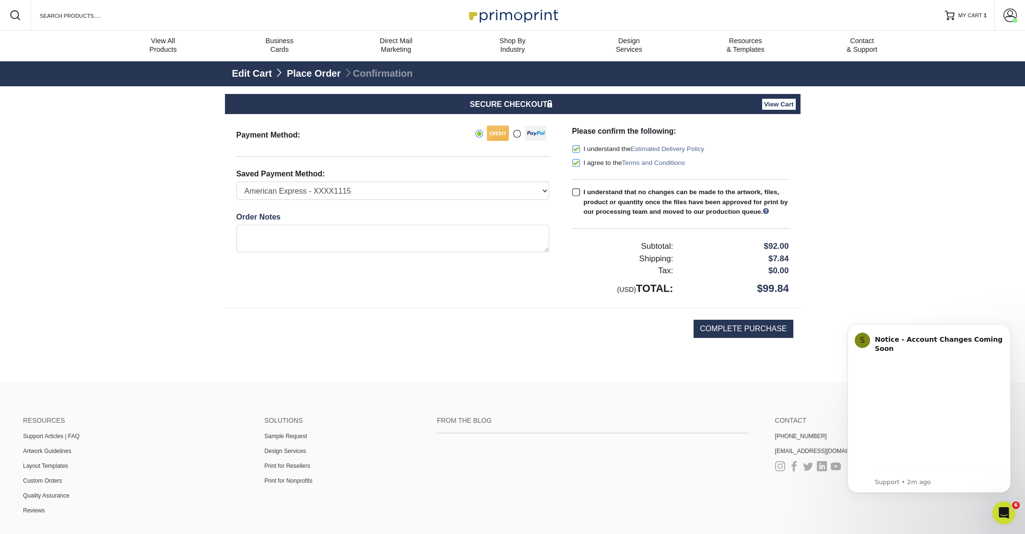
click at [575, 190] on span at bounding box center [576, 192] width 8 height 9
click at [0, 0] on input "I understand that no changes can be made to the artwork, files, product or quan…" at bounding box center [0, 0] width 0 height 0
click at [743, 336] on input "COMPLETE PURCHASE" at bounding box center [742, 329] width 99 height 18
type input "PROCESSING, PLEASE WAIT..."
